Goal: Register for event/course

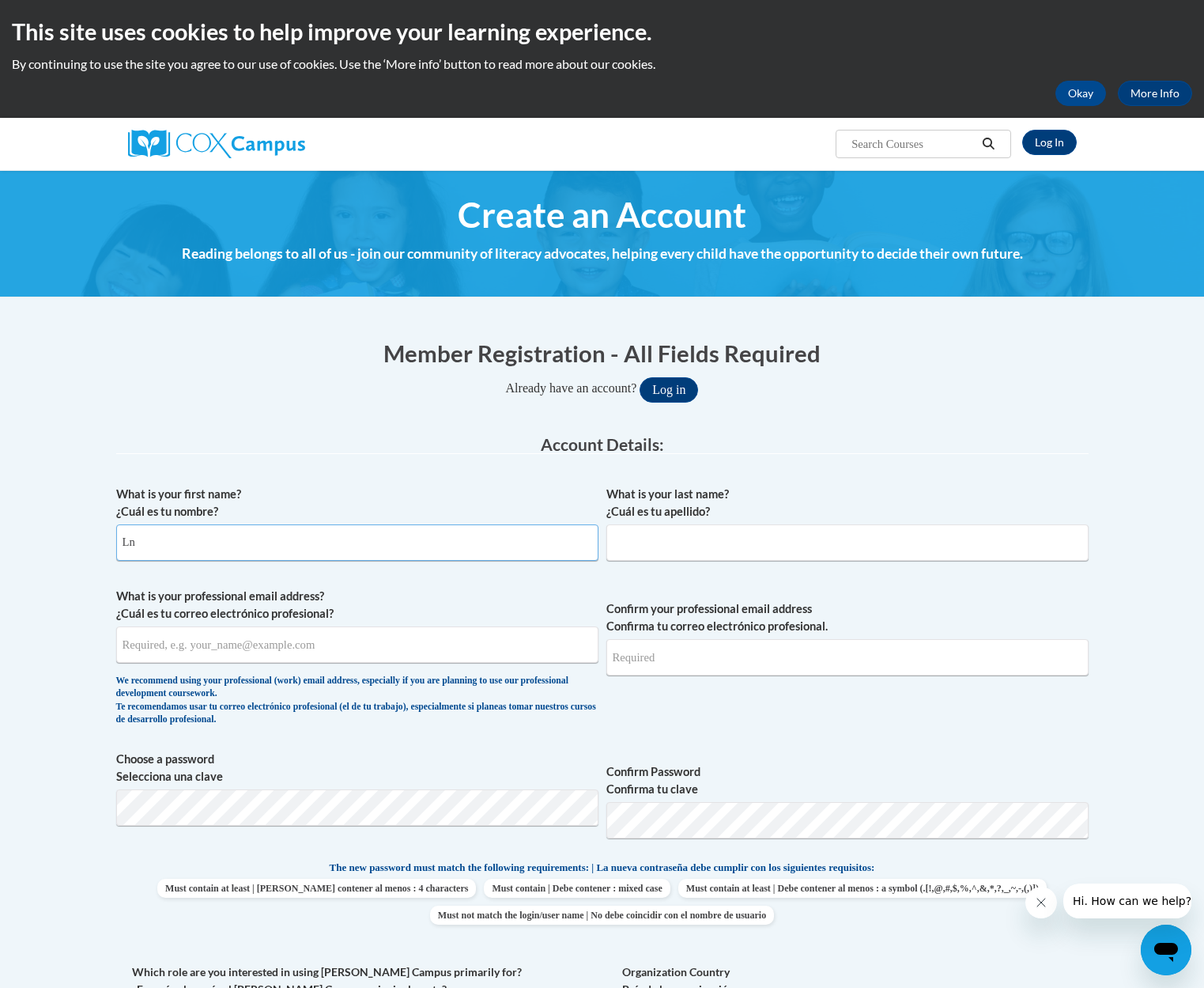
type input "L"
type input "Kenesha"
type input "Andrews"
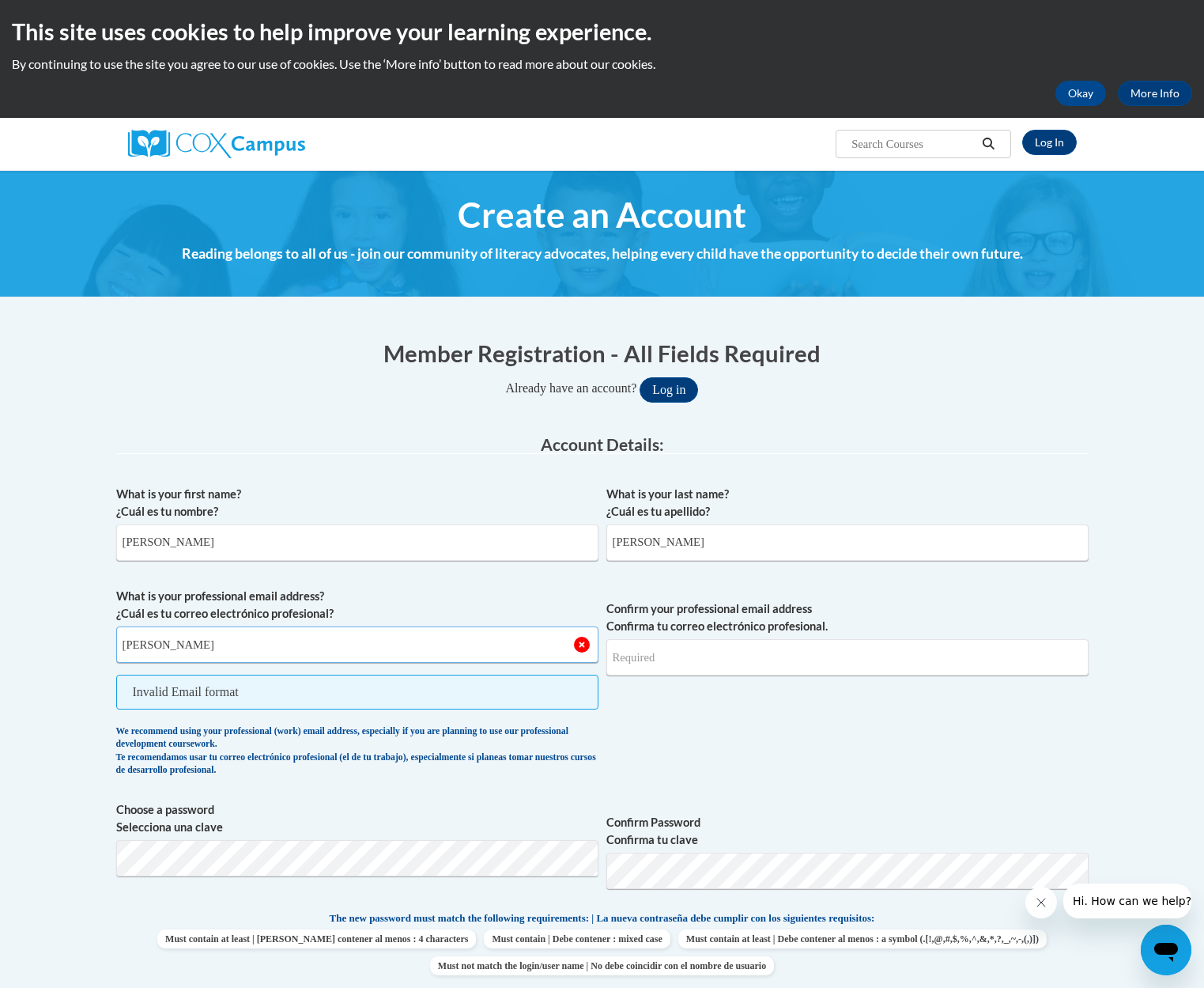
type input "kenesha@mhousechildcare.com"
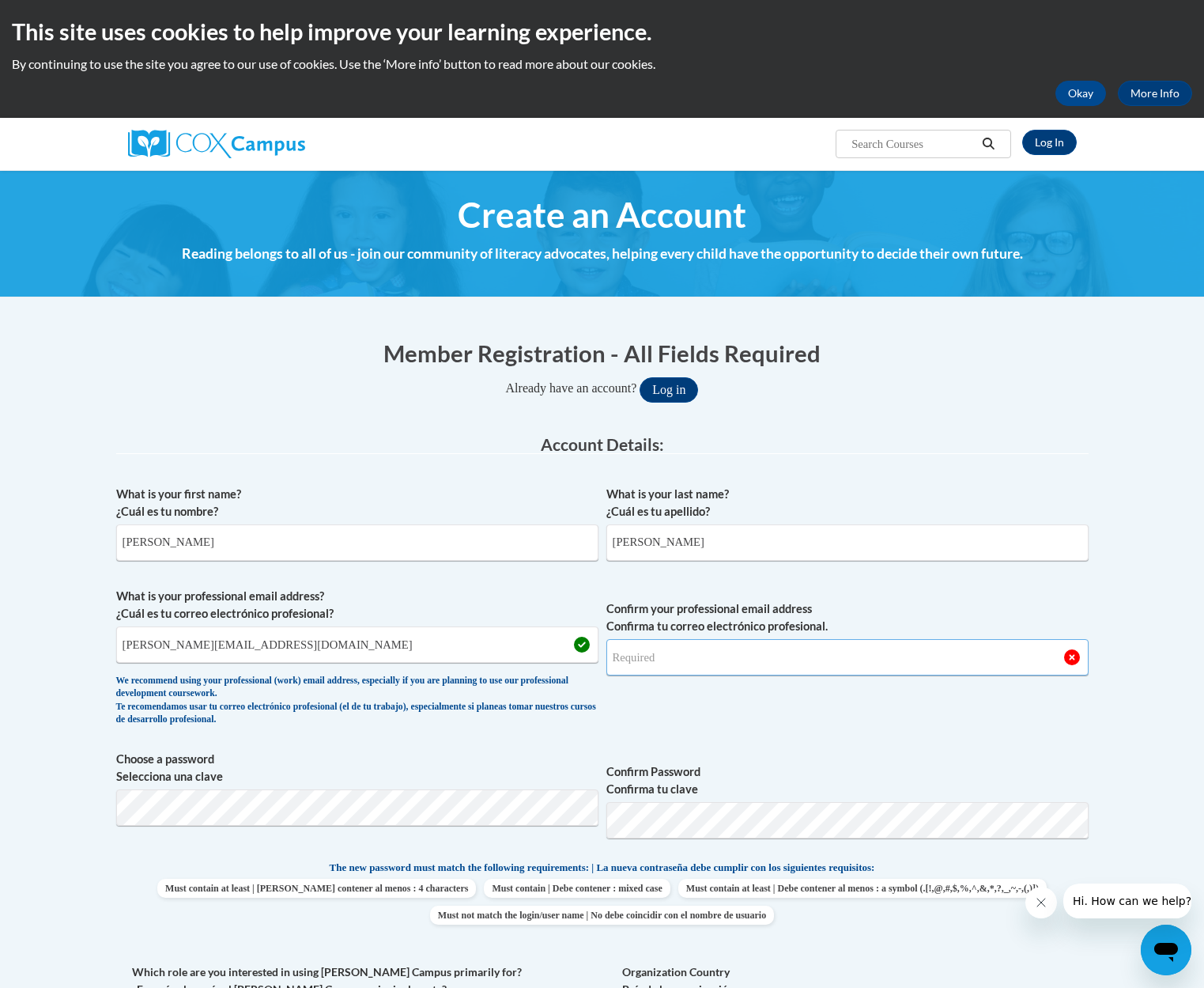
type input "kenesha@mhousechildcare.com"
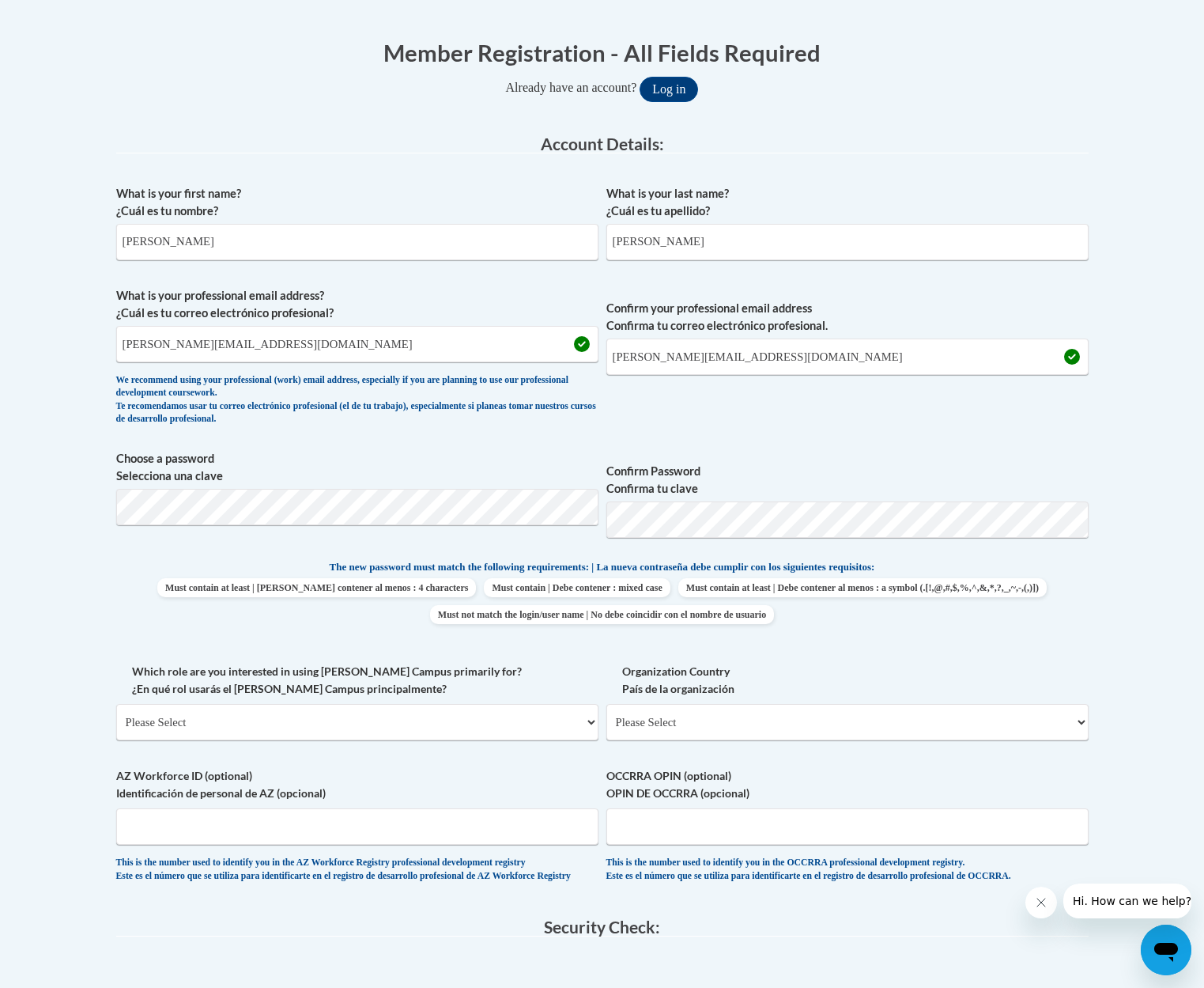
scroll to position [302, 0]
select select "fbf2d438-af2f-41f8-98f1-81c410e29de3"
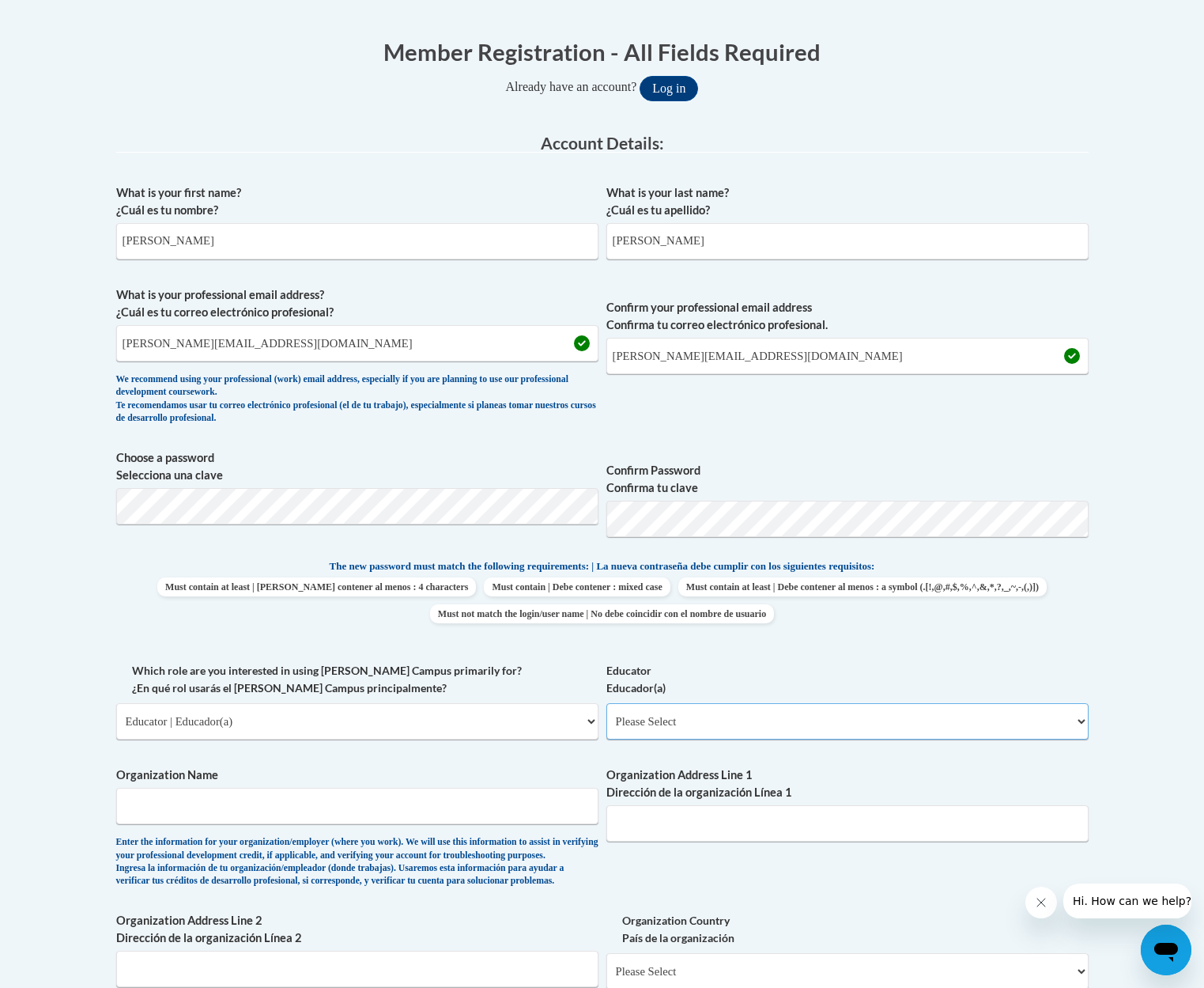
select select "5e2af403-4f2c-4e49-a02f-103e55d7b75b"
type input "Madalyn's House Childacre"
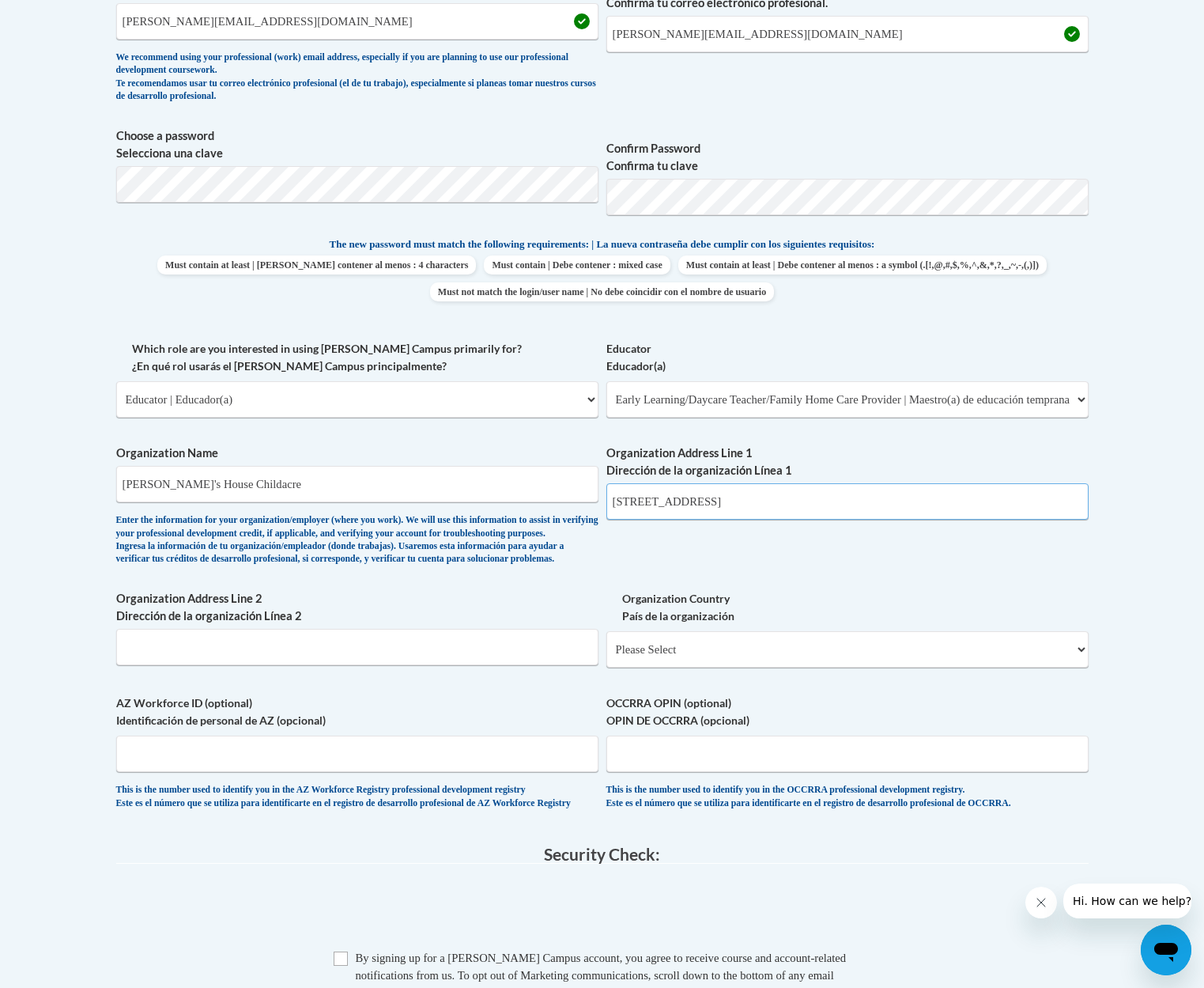
scroll to position [628, 0]
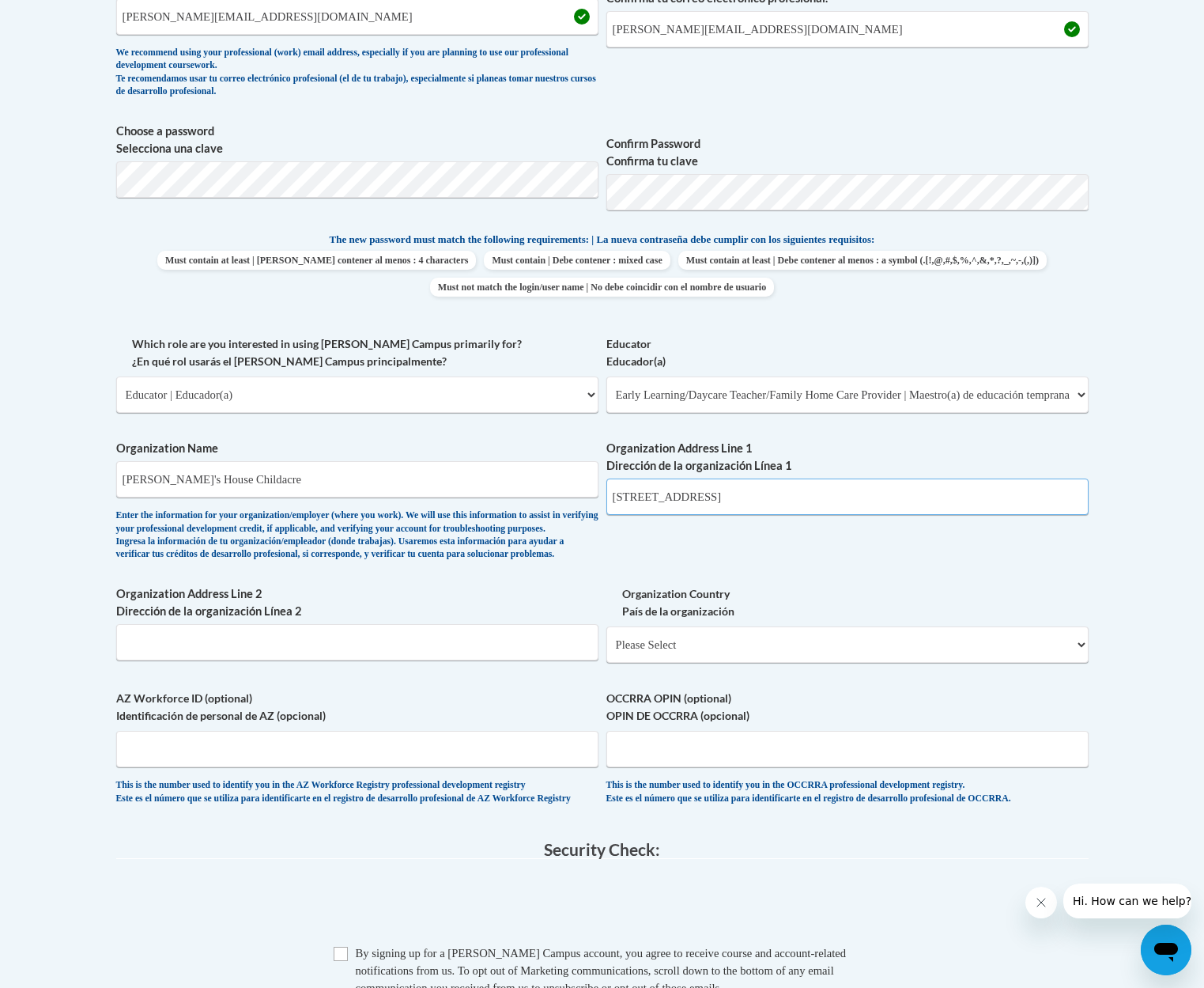
type input "2667 Powder Springs Rd"
select select "ad49bcad-a171-4b2e-b99c-48b446064914"
select select
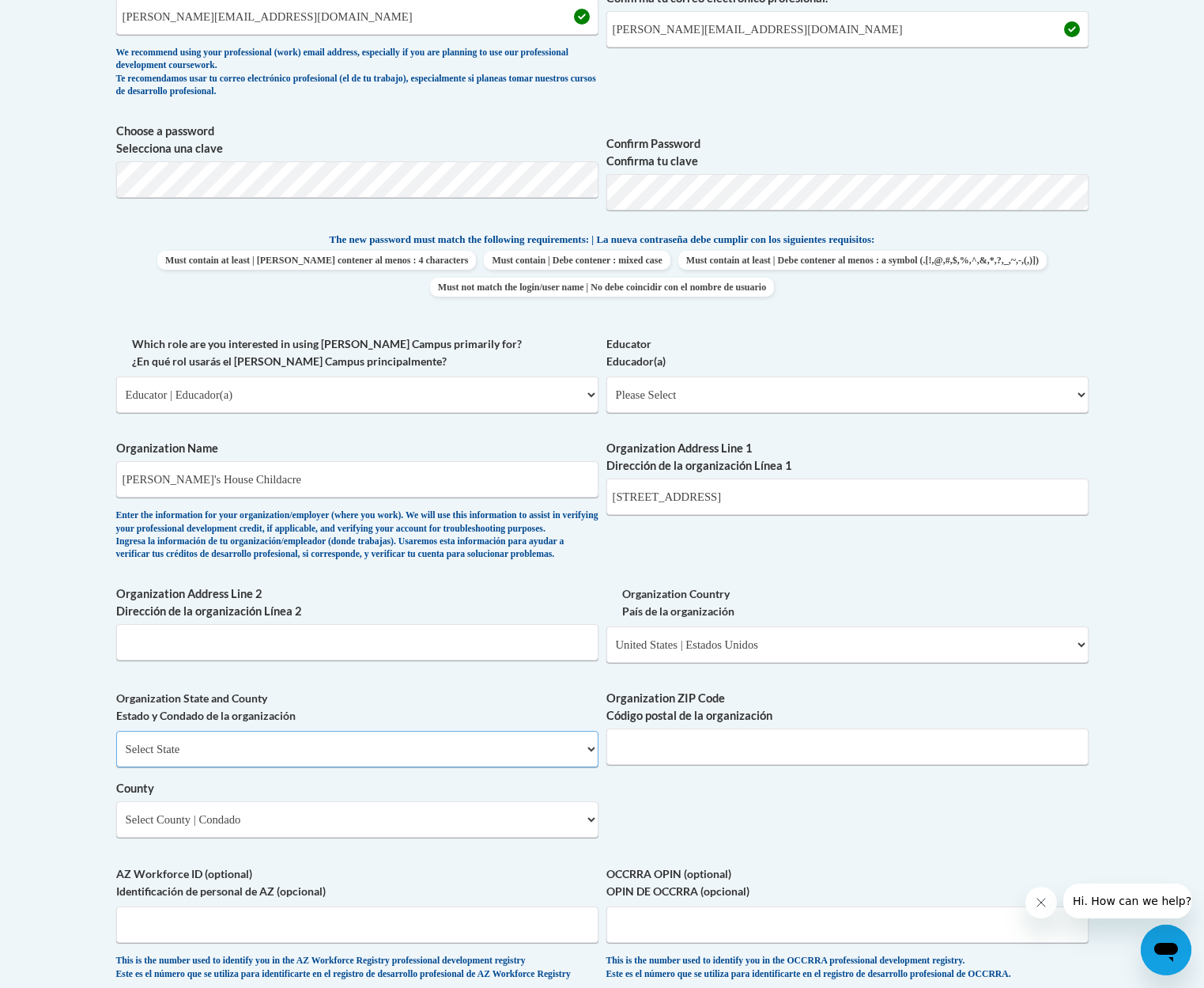
select select "Georgia"
select select "Cobb"
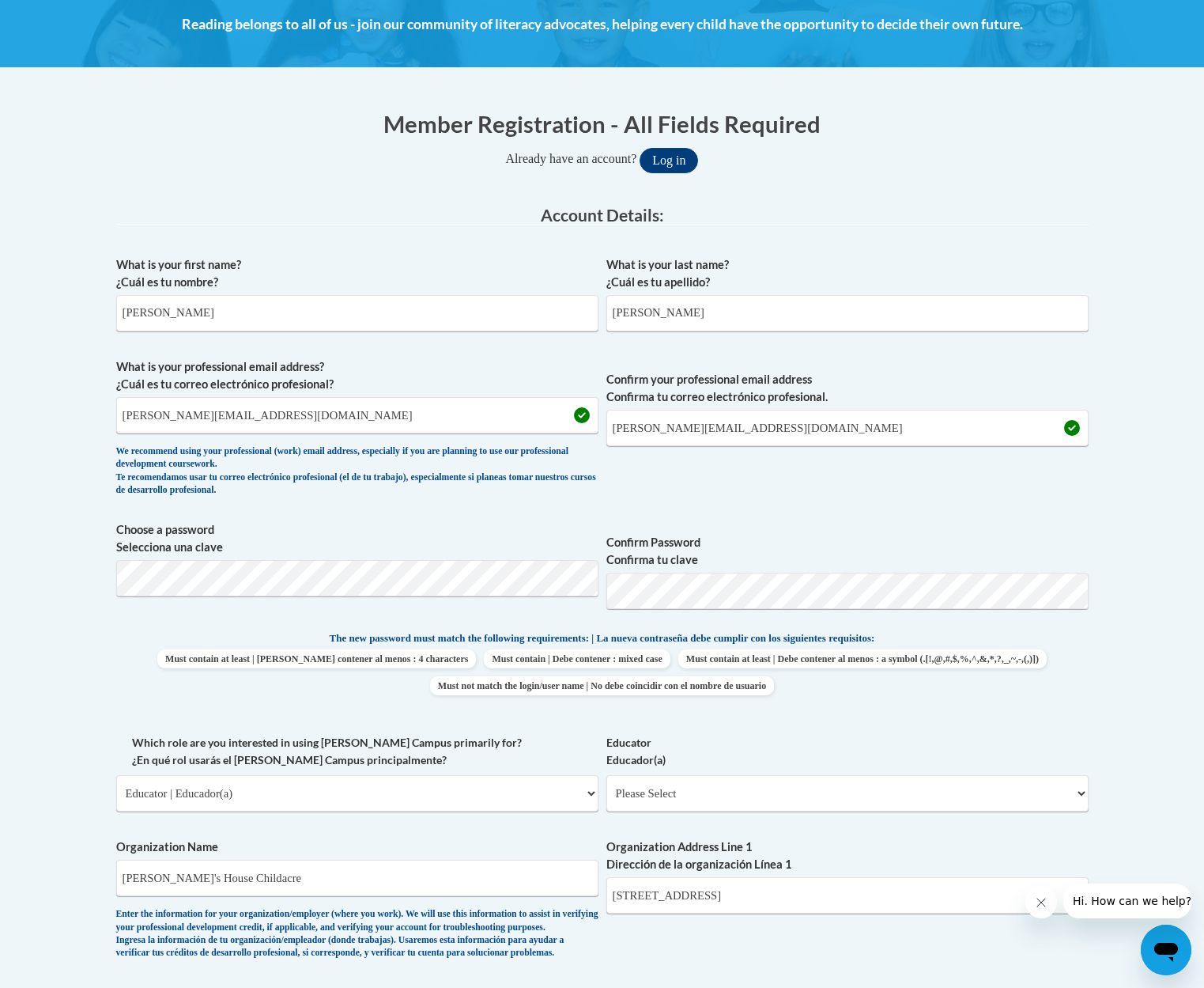
scroll to position [228, 0]
type input "30064"
click at [253, 573] on div "What is your first name? ¿Cuál es tu nombre? Kenesha What is your last name? ¿C…" at bounding box center [602, 822] width 973 height 1146
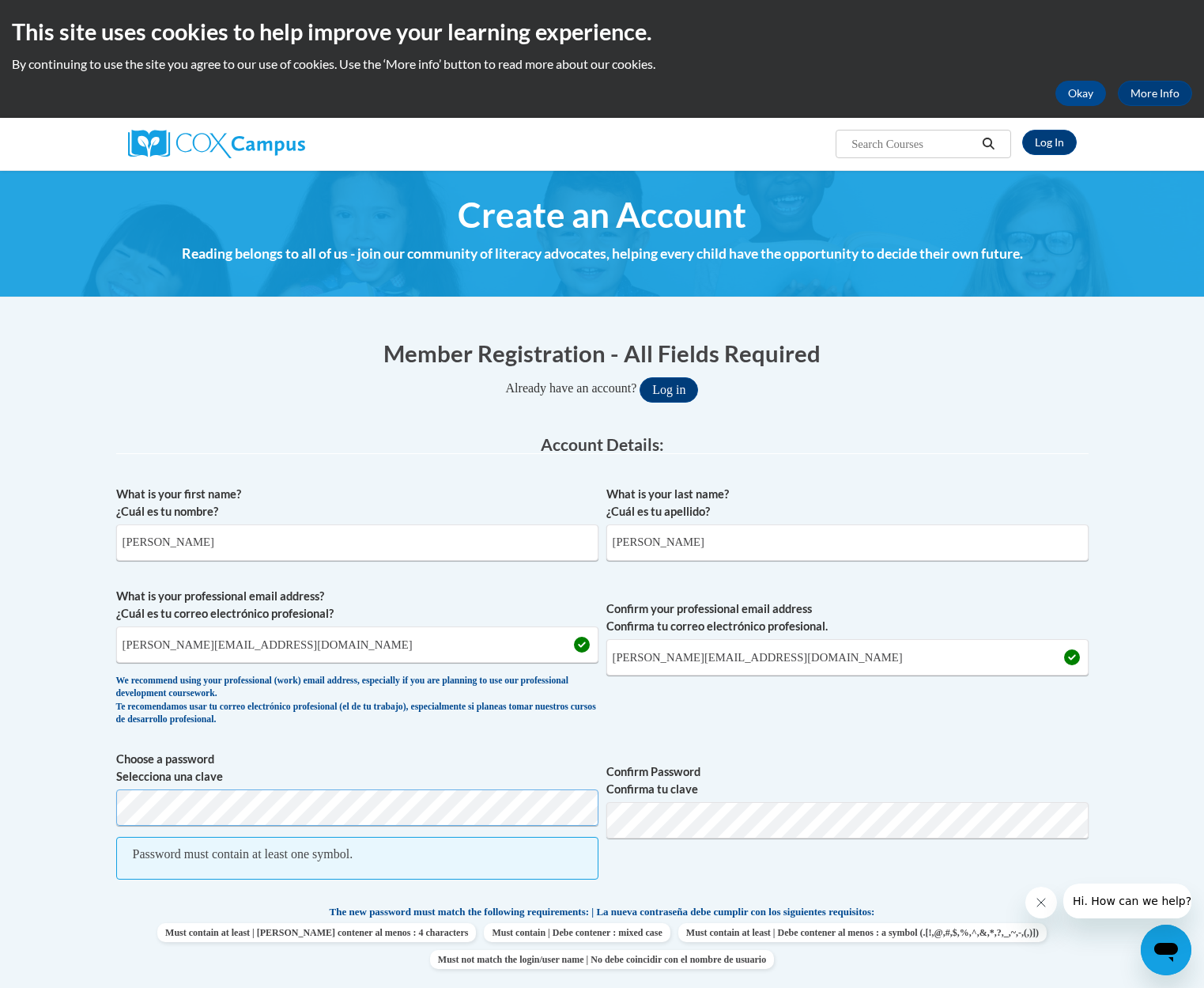
scroll to position [0, 0]
click at [296, 824] on span "Choose a password Selecciona una clave Password must contain at least one symbo…" at bounding box center [358, 823] width 482 height 145
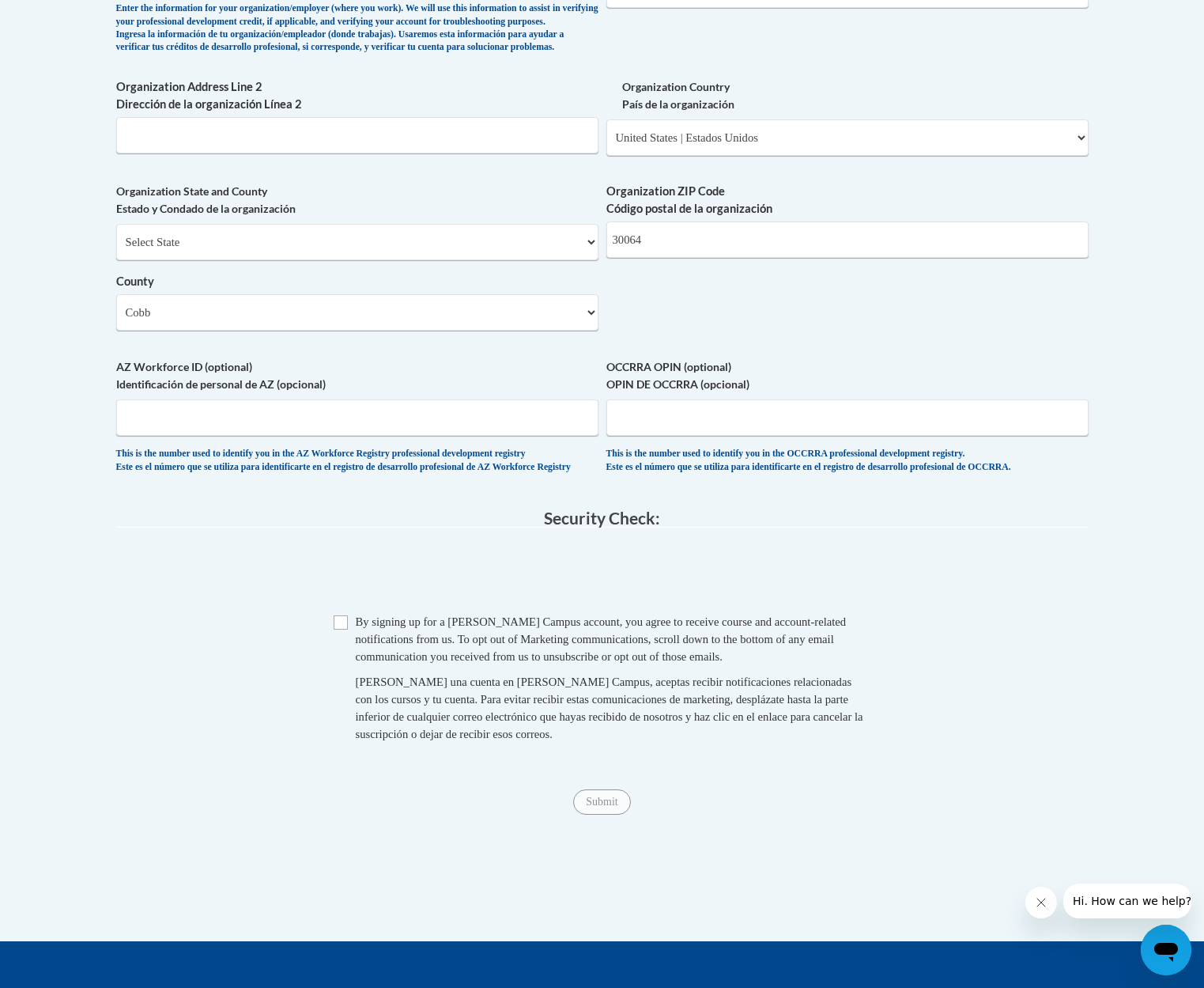
scroll to position [1148, 0]
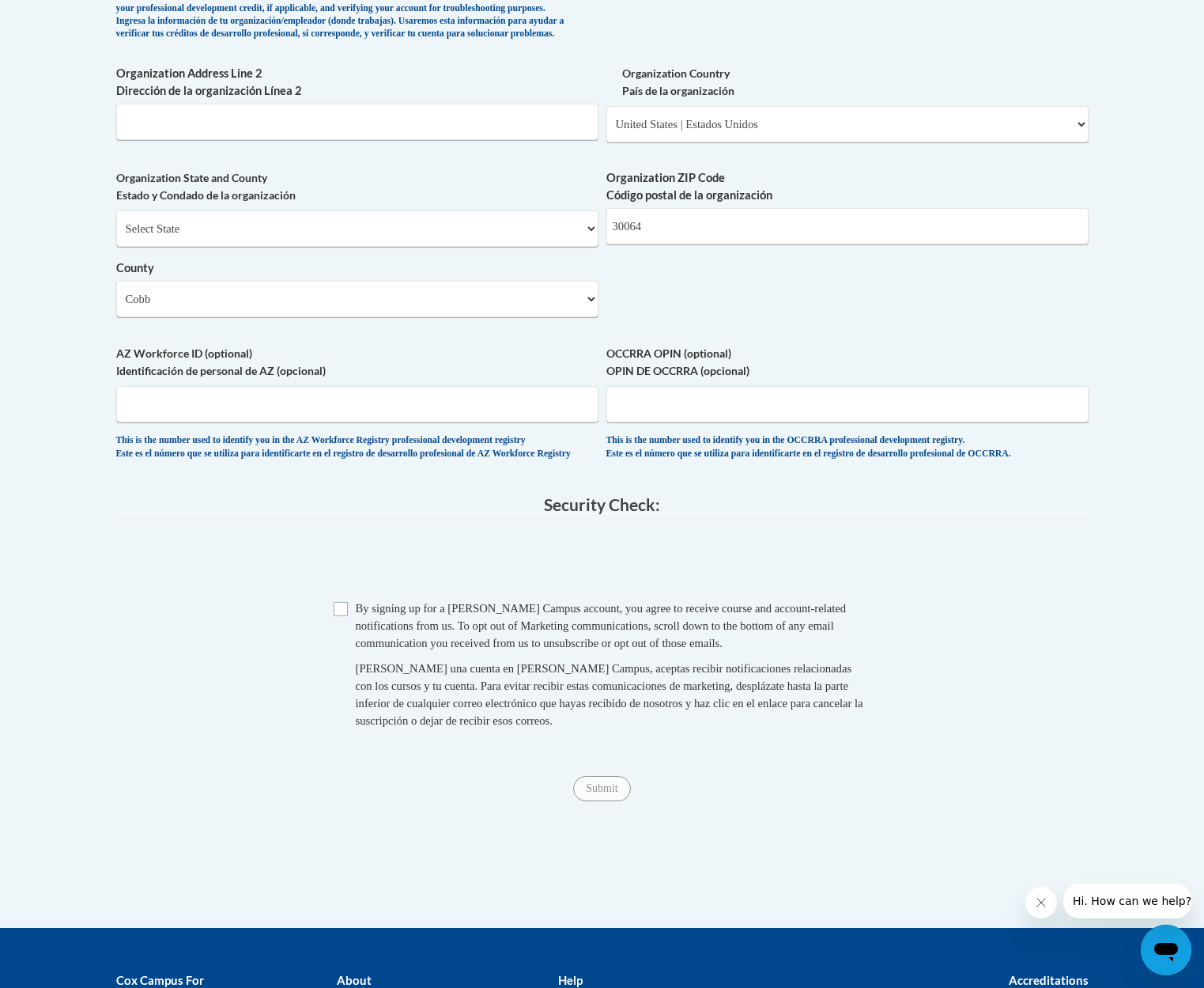
click at [338, 611] on input "Checkbox" at bounding box center [340, 608] width 14 height 14
checkbox input "true"
click at [592, 792] on input "Submit" at bounding box center [602, 788] width 57 height 25
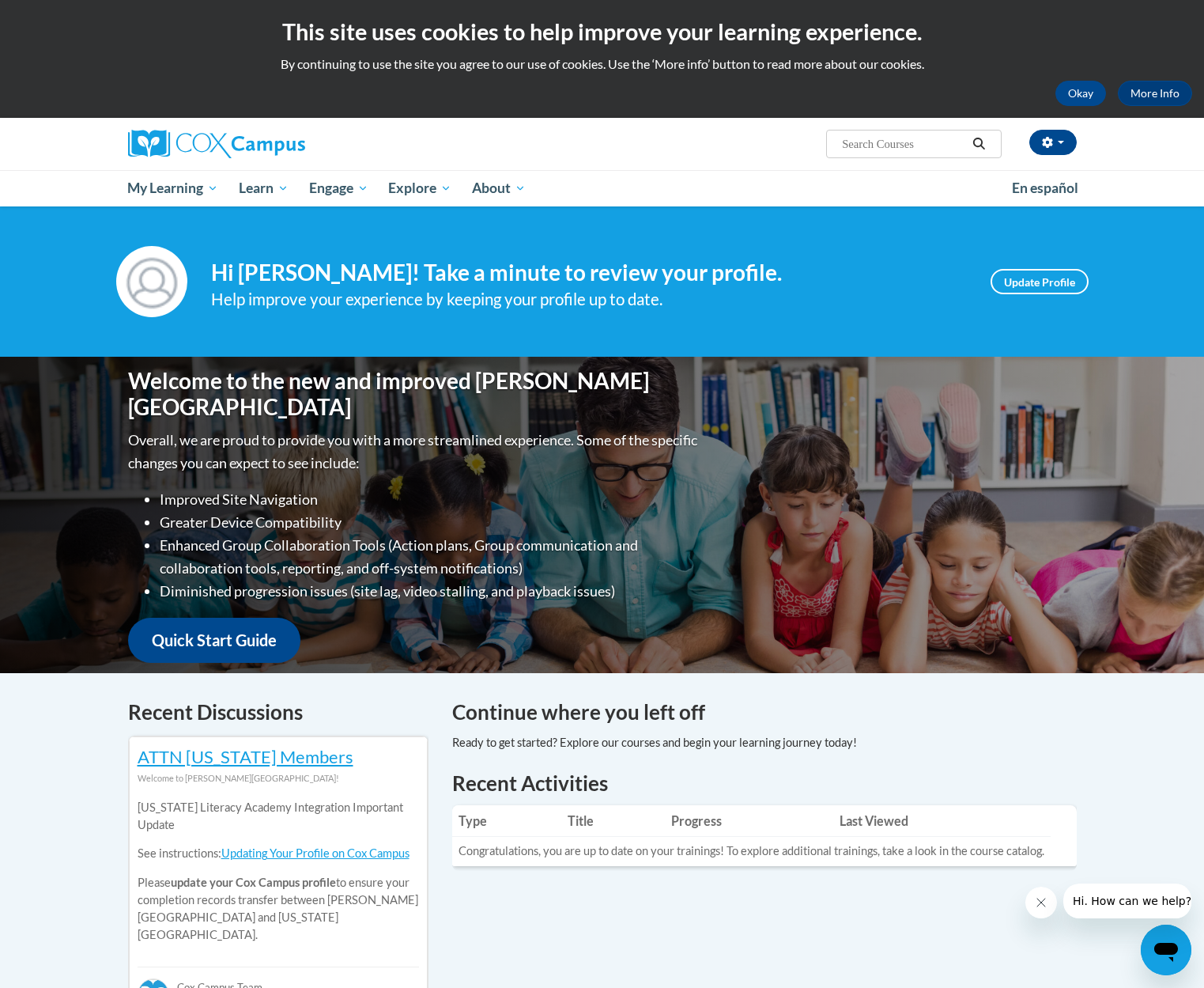
click at [886, 144] on input "Search..." at bounding box center [904, 143] width 127 height 19
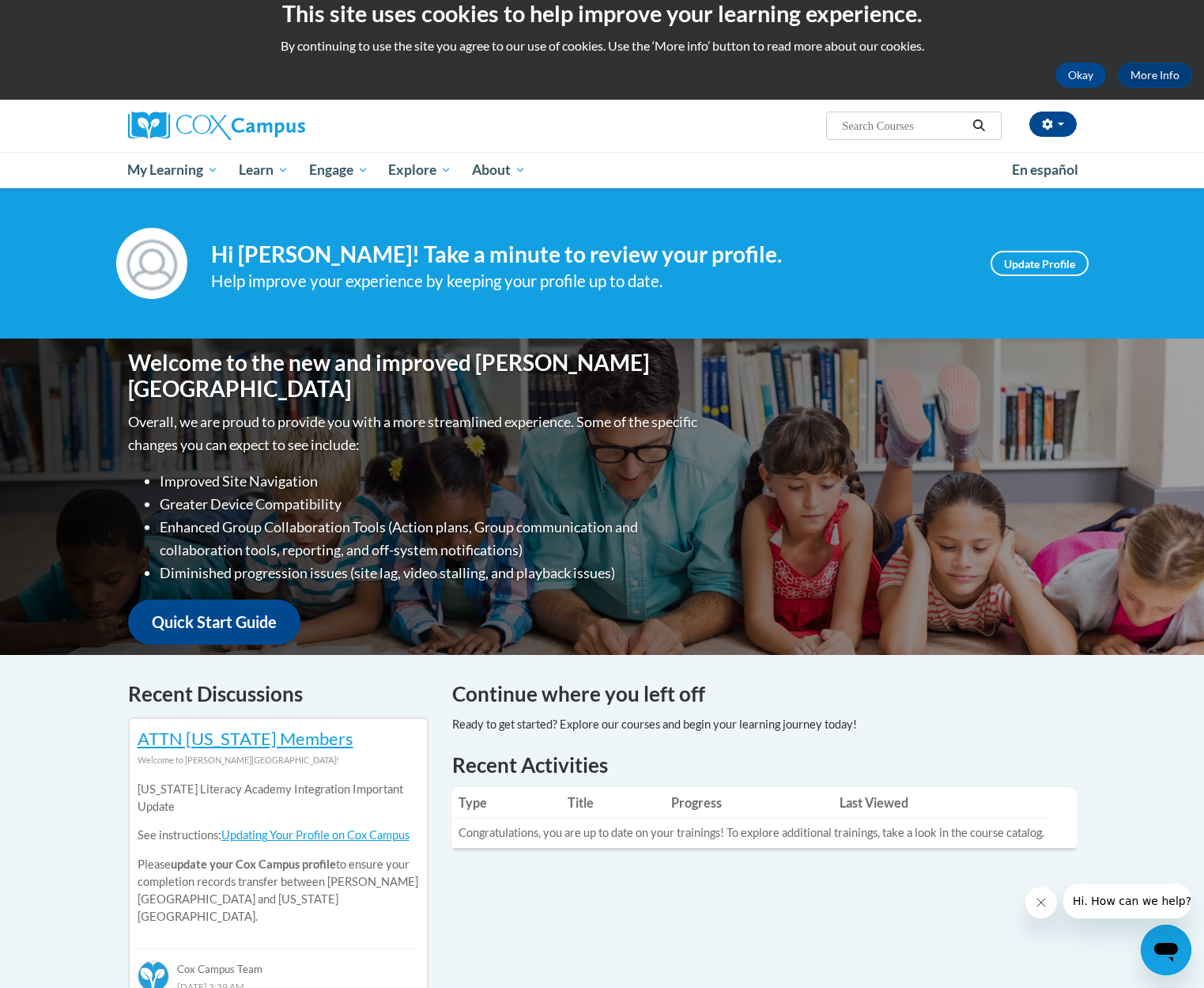
scroll to position [17, 0]
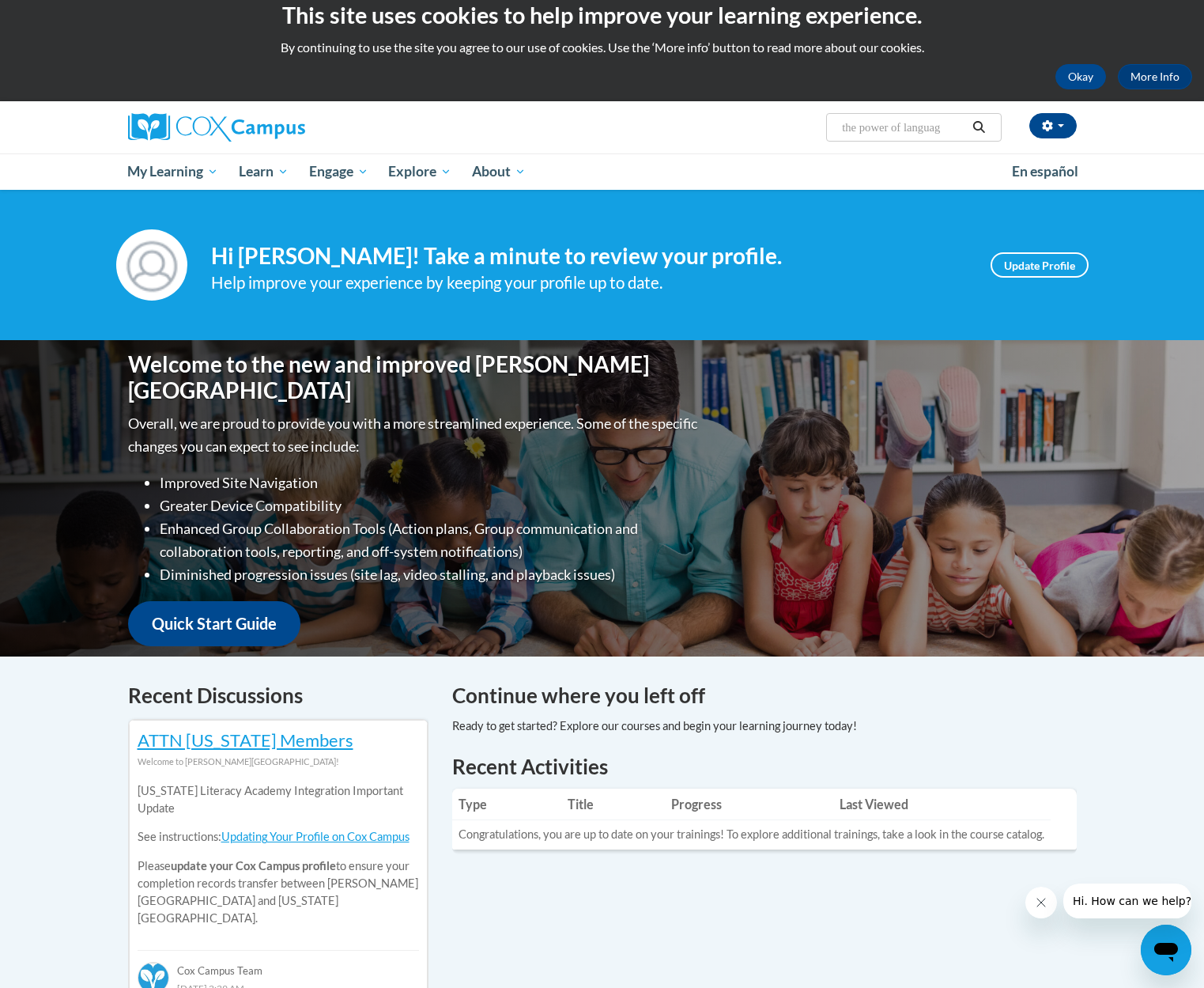
type input "the power of language"
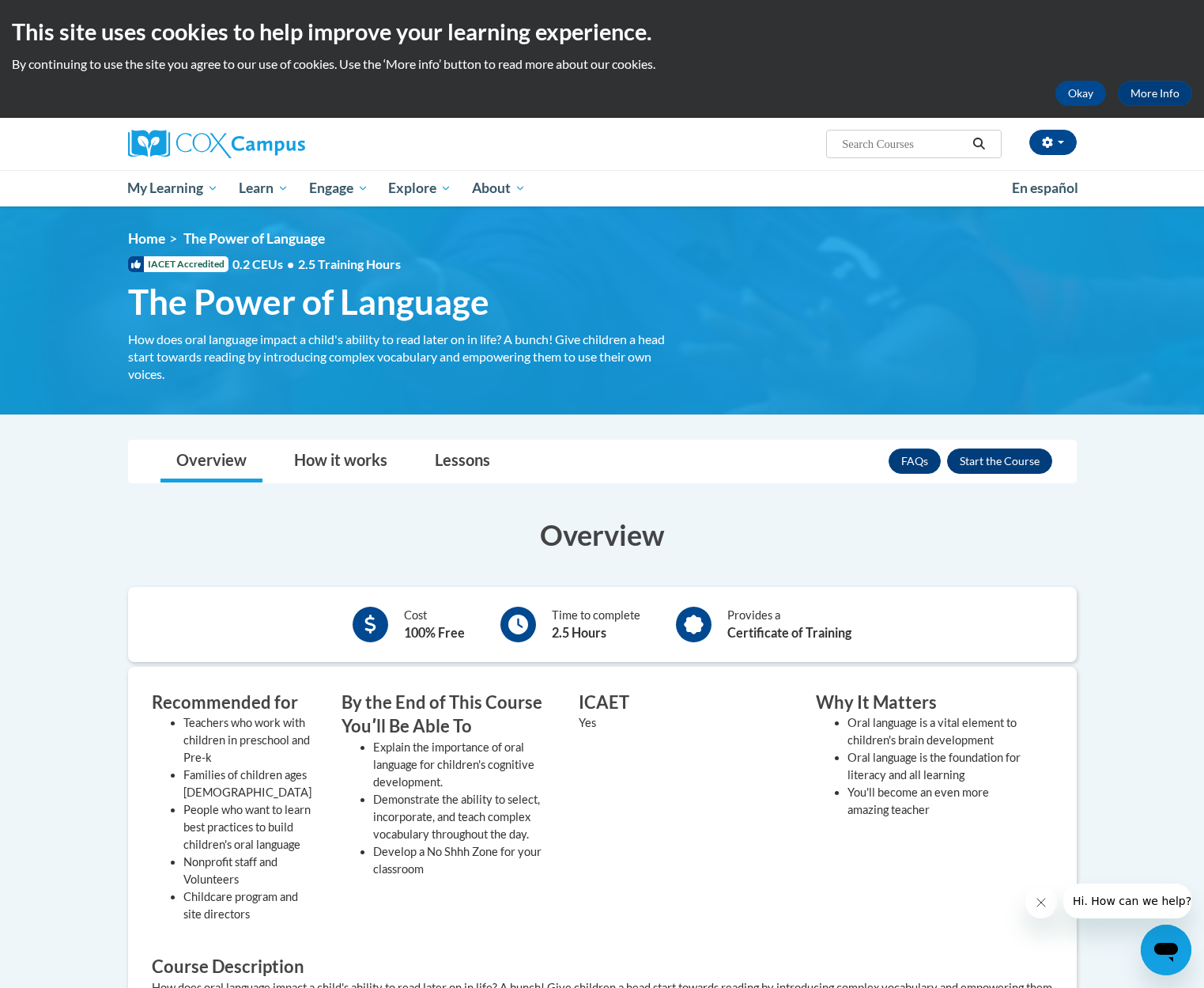
click at [997, 457] on button "Enroll" at bounding box center [999, 461] width 105 height 25
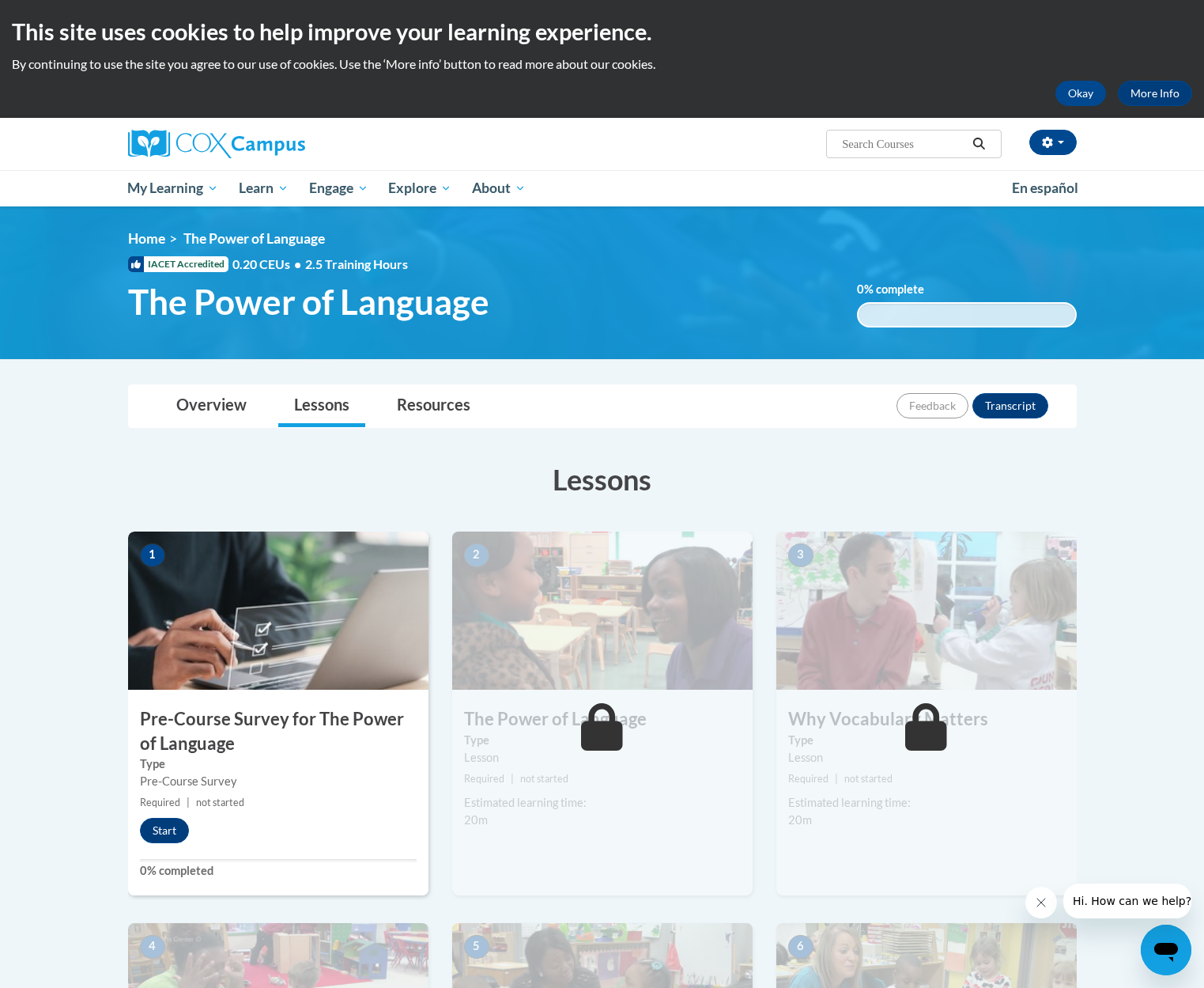
click at [891, 141] on input "Search..." at bounding box center [904, 143] width 127 height 19
type input "meaningful conversations"
